Goal: Transaction & Acquisition: Purchase product/service

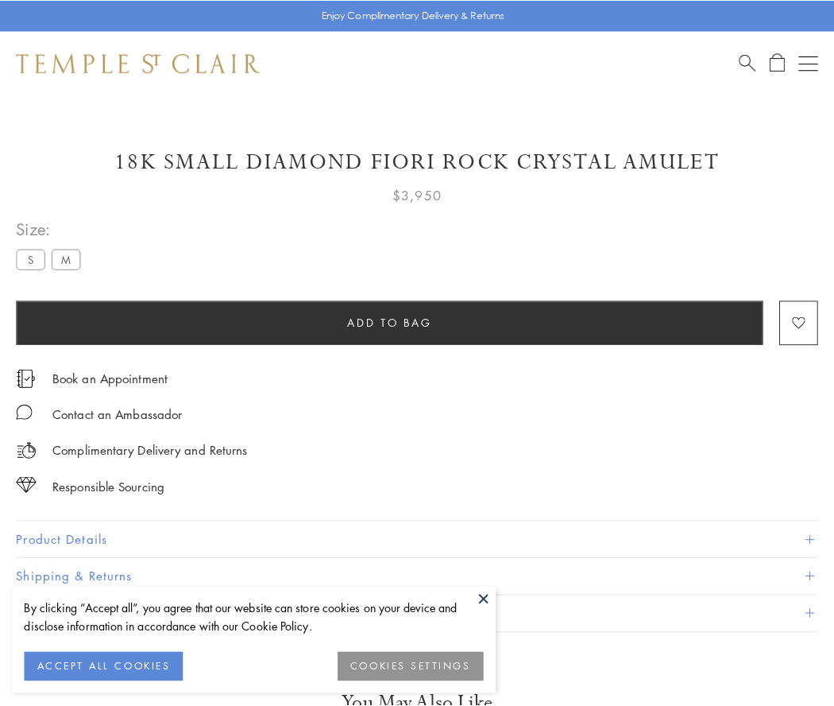
scroll to position [26, 0]
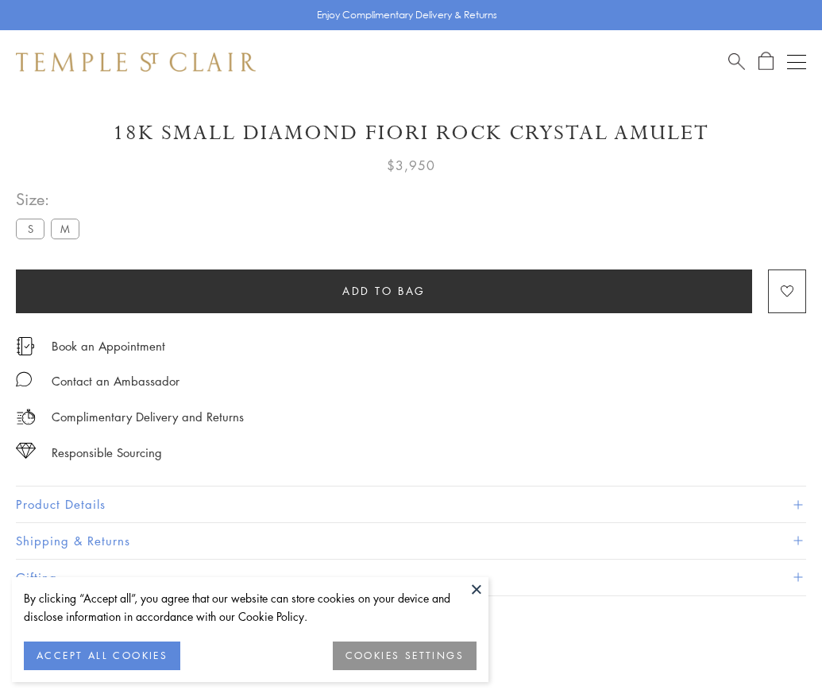
click at [384, 290] on span "Add to bag" at bounding box center [383, 290] width 83 height 17
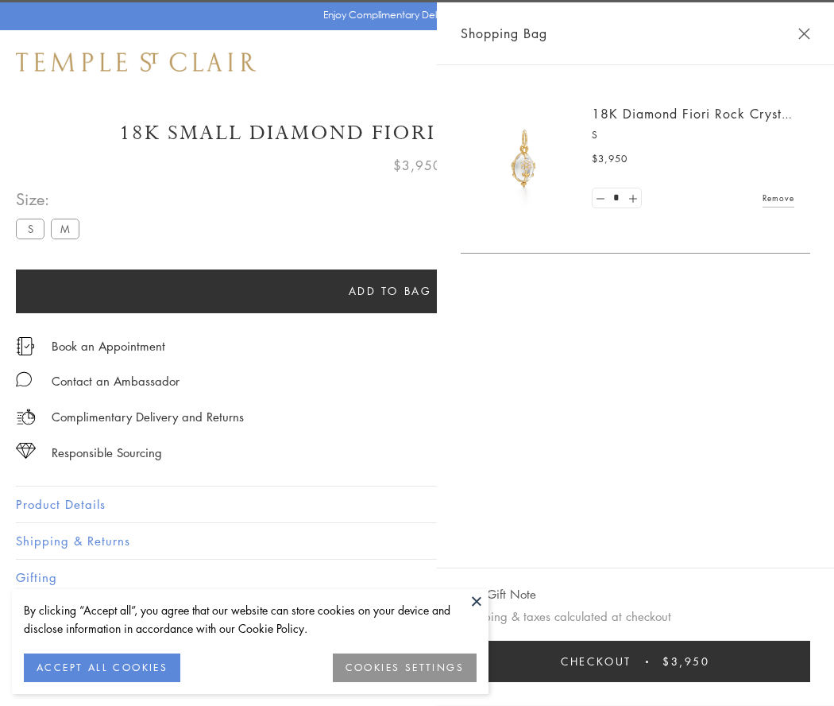
click at [636, 661] on button "Checkout $3,950" at bounding box center [636, 660] width 350 height 41
